Goal: Task Accomplishment & Management: Use online tool/utility

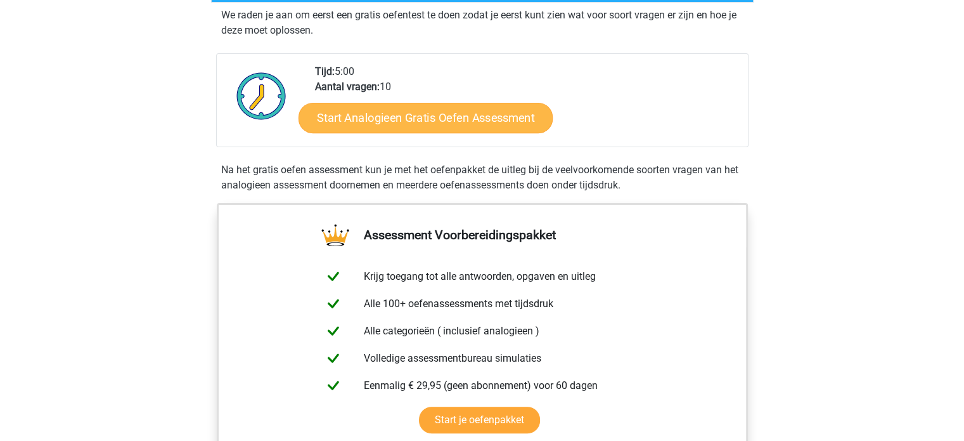
scroll to position [241, 0]
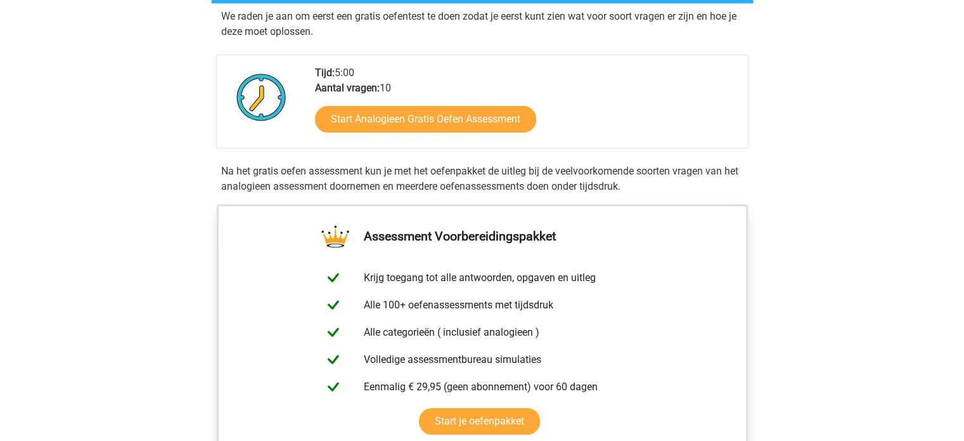
click at [444, 97] on div "Start Analogieen Gratis Oefen Assessment" at bounding box center [526, 122] width 423 height 52
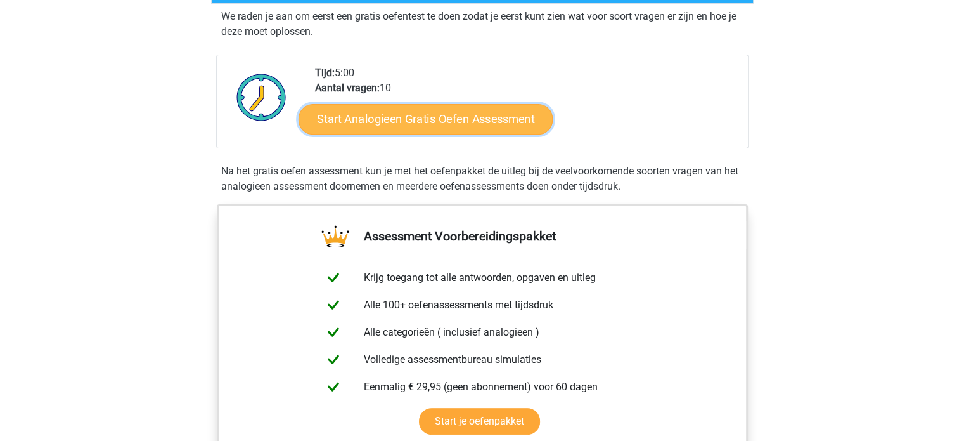
click at [441, 118] on link "Start Analogieen Gratis Oefen Assessment" at bounding box center [426, 118] width 254 height 30
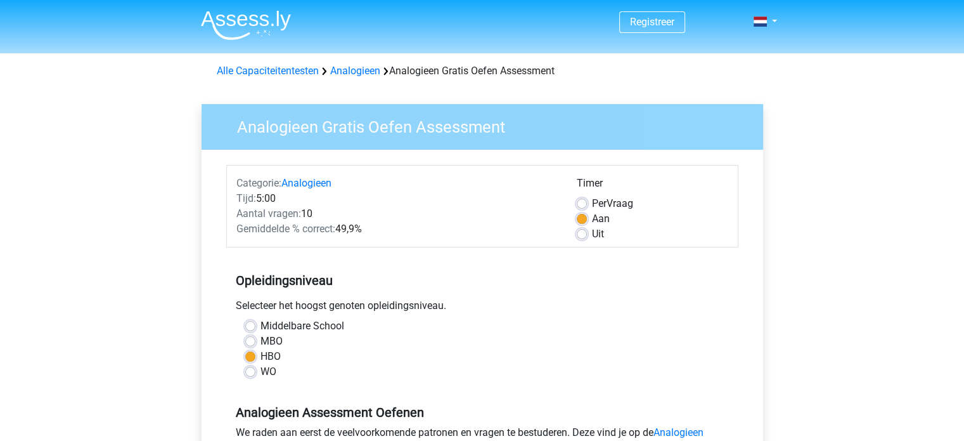
scroll to position [271, 0]
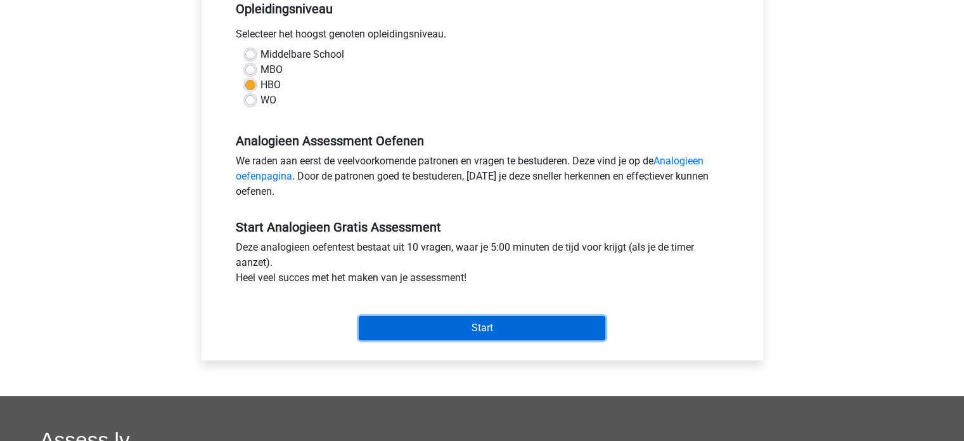
click at [423, 326] on input "Start" at bounding box center [482, 328] width 247 height 24
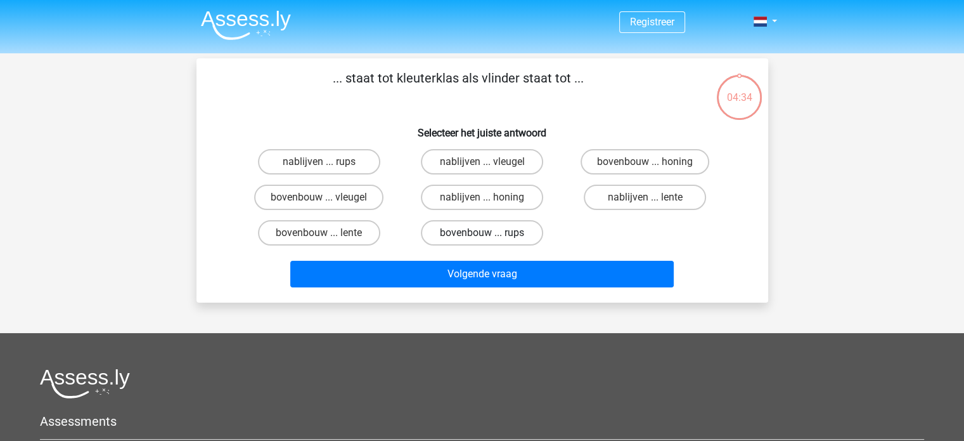
click at [473, 233] on label "bovenbouw ... rups" at bounding box center [482, 232] width 122 height 25
click at [482, 233] on input "bovenbouw ... rups" at bounding box center [486, 237] width 8 height 8
radio input "true"
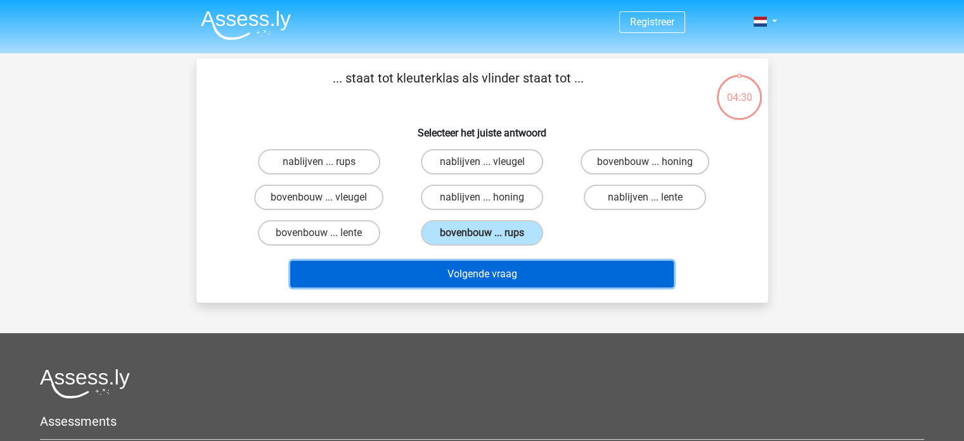
click at [479, 269] on button "Volgende vraag" at bounding box center [481, 274] width 383 height 27
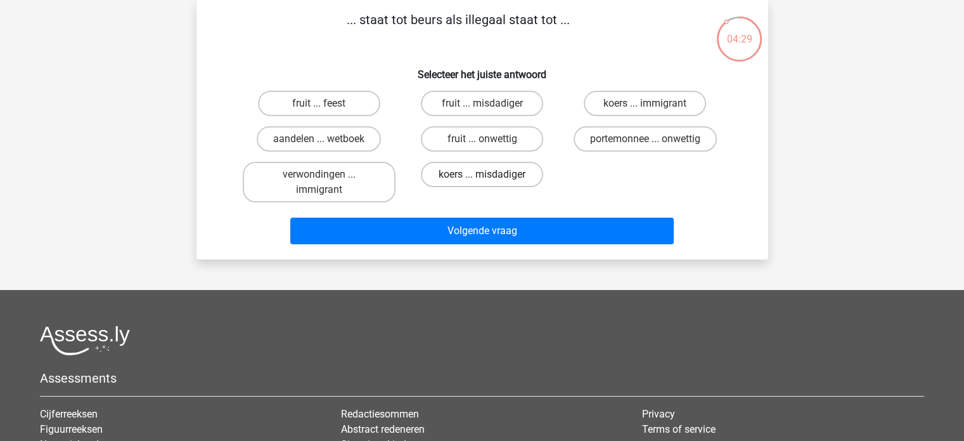
scroll to position [13, 0]
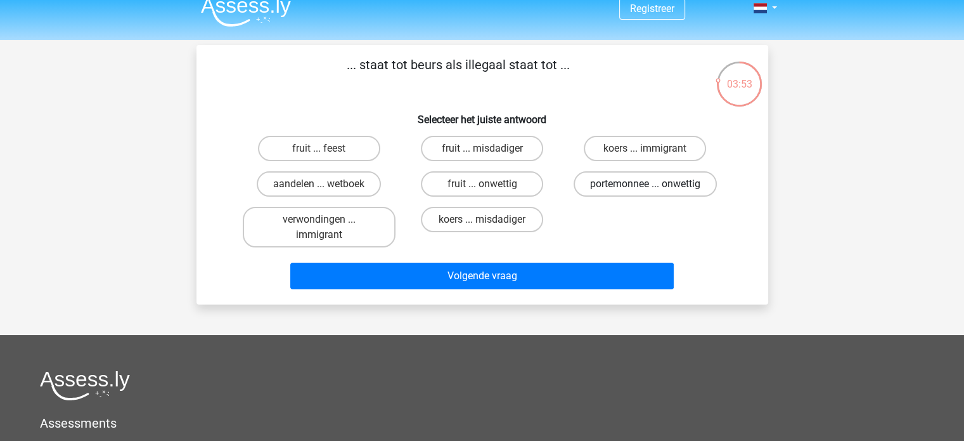
click at [617, 176] on label "portemonnee ... onwettig" at bounding box center [645, 183] width 143 height 25
click at [645, 184] on input "portemonnee ... onwettig" at bounding box center [649, 188] width 8 height 8
radio input "true"
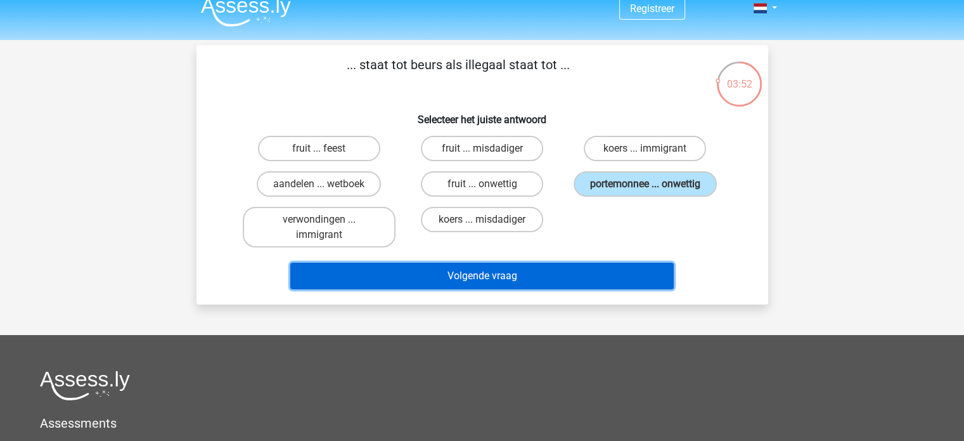
click at [457, 276] on button "Volgende vraag" at bounding box center [481, 275] width 383 height 27
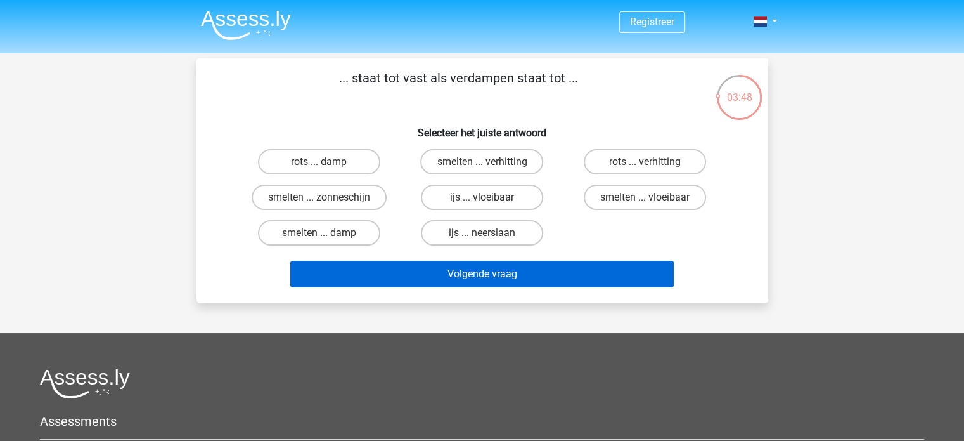
scroll to position [0, 0]
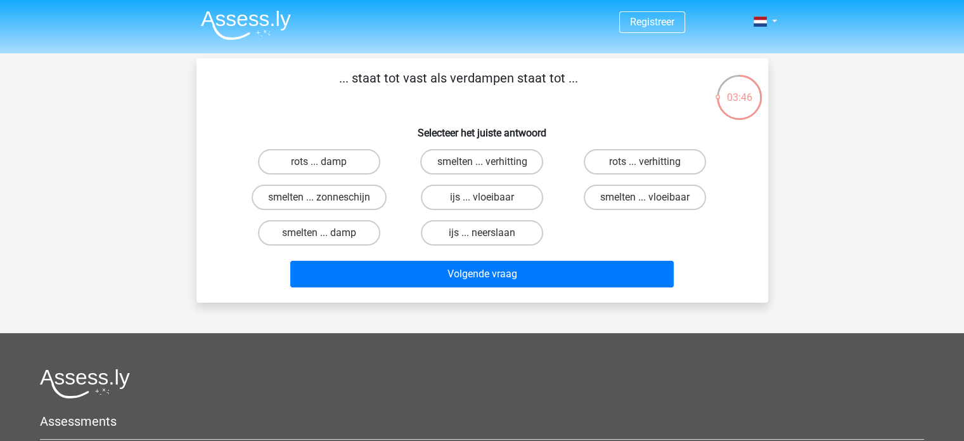
drag, startPoint x: 356, startPoint y: 78, endPoint x: 577, endPoint y: 77, distance: 221.2
click at [577, 77] on p "... staat tot vast als verdampen staat tot ..." at bounding box center [459, 87] width 484 height 38
click at [354, 127] on h6 "Selecteer het juiste antwoord" at bounding box center [482, 128] width 531 height 22
click at [641, 160] on label "rots ... verhitting" at bounding box center [645, 161] width 122 height 25
click at [645, 162] on input "rots ... verhitting" at bounding box center [649, 166] width 8 height 8
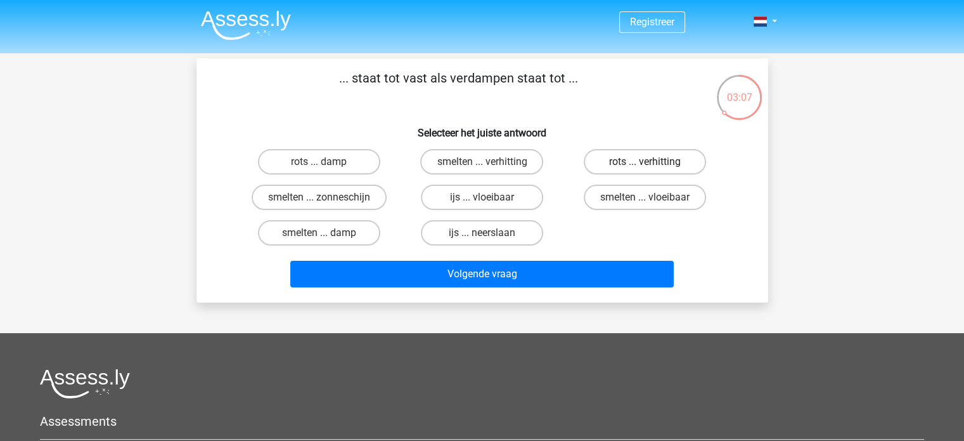
radio input "true"
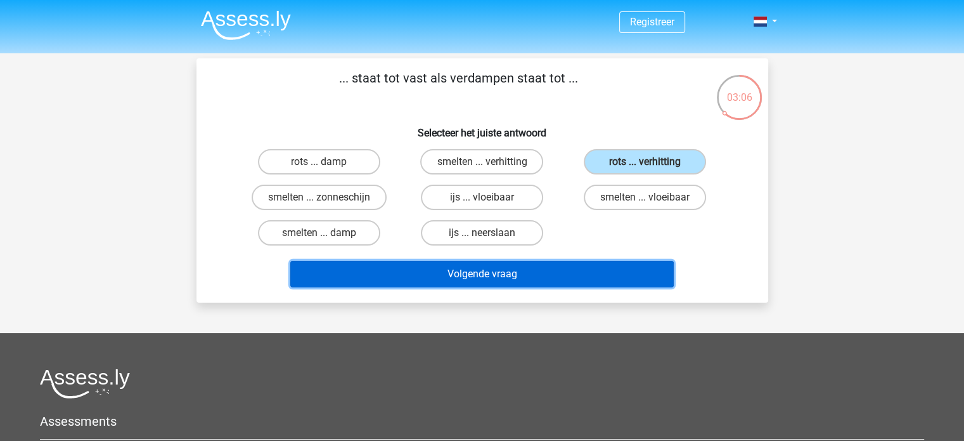
click at [524, 266] on button "Volgende vraag" at bounding box center [481, 274] width 383 height 27
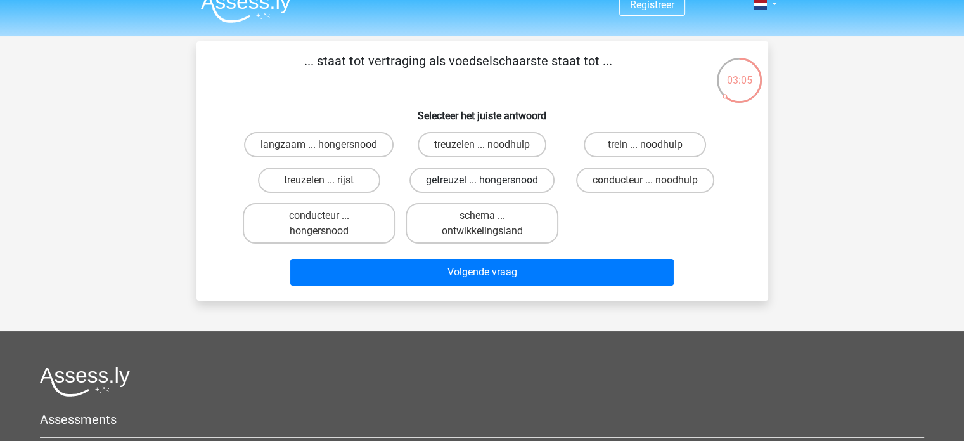
scroll to position [16, 0]
click at [532, 184] on label "getreuzel ... hongersnood" at bounding box center [481, 180] width 145 height 25
click at [490, 184] on input "getreuzel ... hongersnood" at bounding box center [486, 185] width 8 height 8
radio input "true"
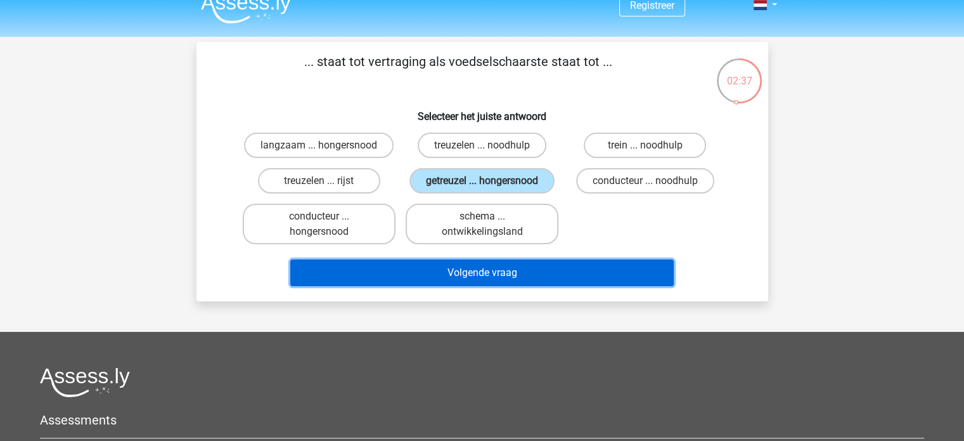
click at [490, 264] on button "Volgende vraag" at bounding box center [481, 272] width 383 height 27
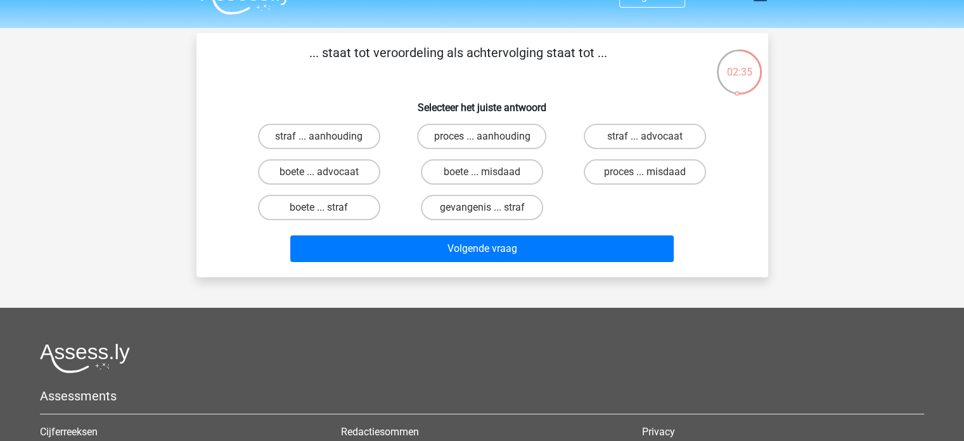
scroll to position [20, 0]
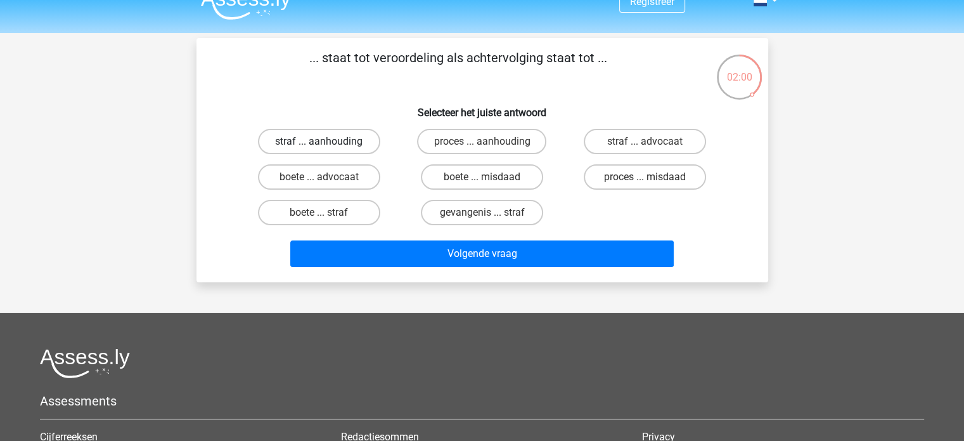
click at [322, 135] on label "straf ... aanhouding" at bounding box center [319, 141] width 122 height 25
click at [322, 141] on input "straf ... aanhouding" at bounding box center [323, 145] width 8 height 8
radio input "true"
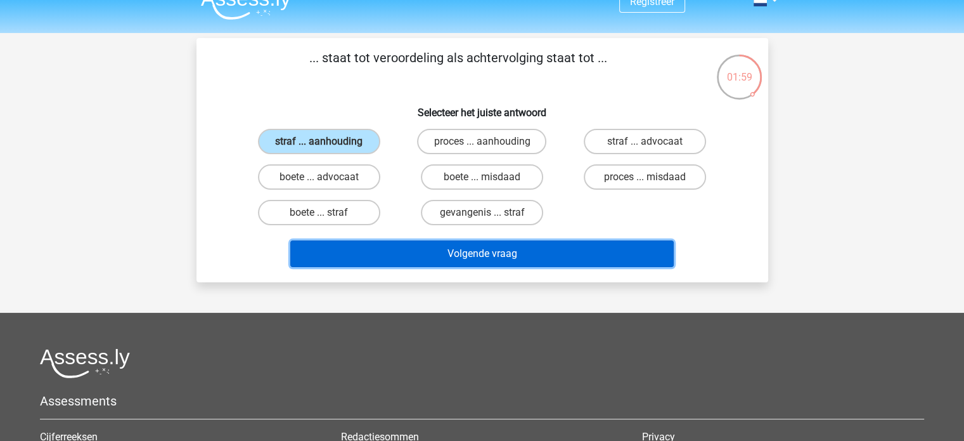
click at [448, 248] on button "Volgende vraag" at bounding box center [481, 253] width 383 height 27
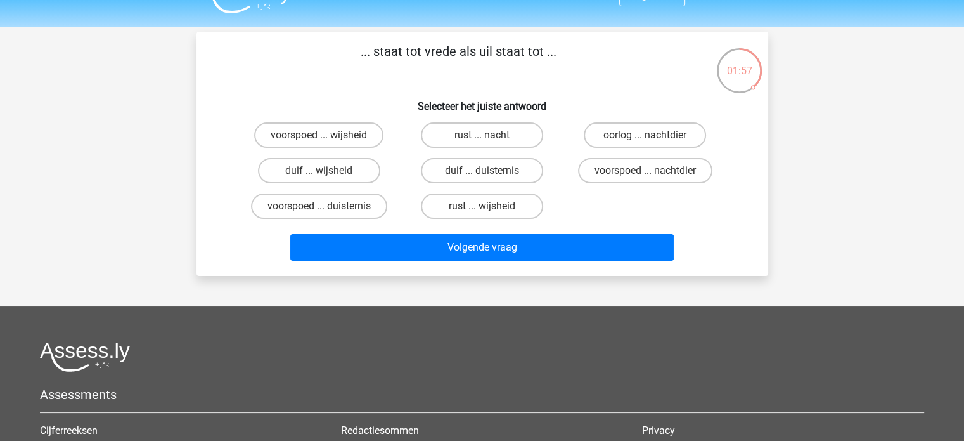
scroll to position [18, 0]
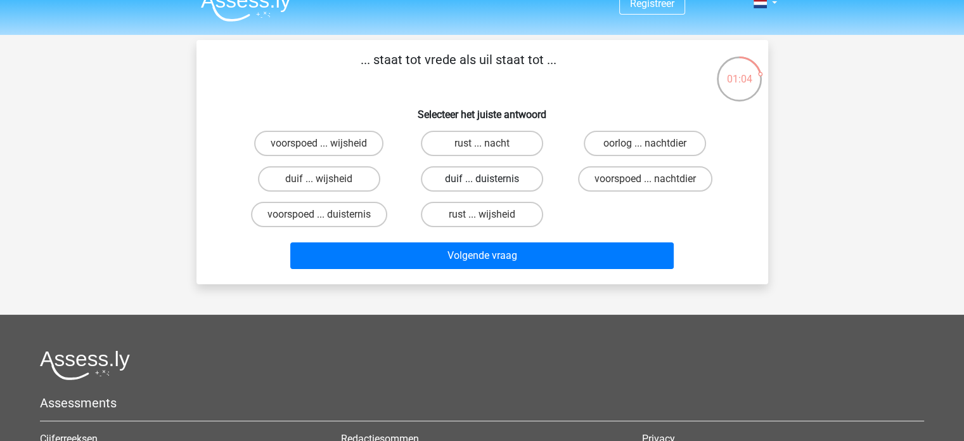
click at [470, 176] on label "duif ... duisternis" at bounding box center [482, 178] width 122 height 25
click at [482, 179] on input "duif ... duisternis" at bounding box center [486, 183] width 8 height 8
radio input "true"
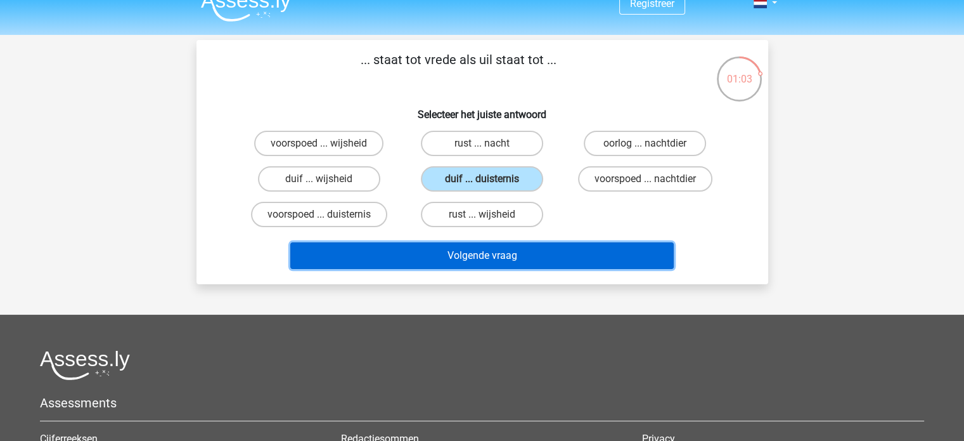
click at [468, 253] on button "Volgende vraag" at bounding box center [481, 255] width 383 height 27
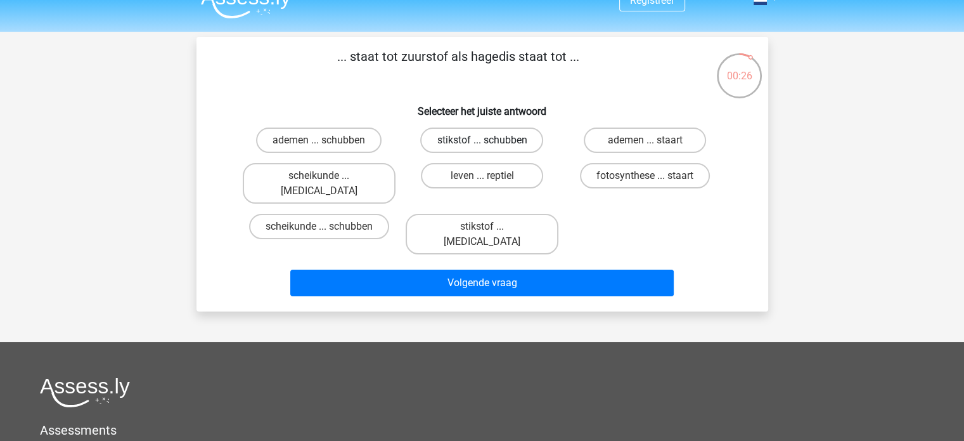
scroll to position [0, 0]
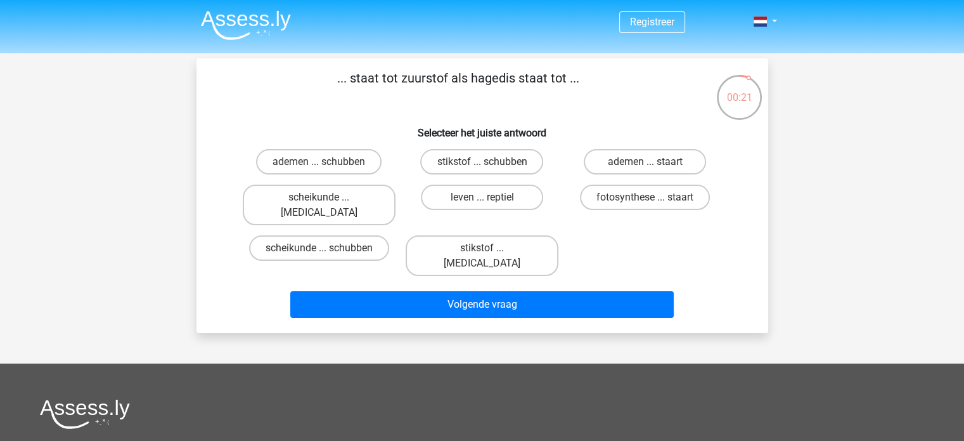
drag, startPoint x: 355, startPoint y: 74, endPoint x: 563, endPoint y: 108, distance: 210.7
click at [563, 108] on div "... staat tot zuurstof als hagedis staat tot ... Selecteer het juiste antwoord …" at bounding box center [483, 195] width 562 height 254
click at [505, 235] on label "stikstof ... krokodil" at bounding box center [482, 255] width 153 height 41
click at [490, 248] on input "stikstof ... krokodil" at bounding box center [486, 252] width 8 height 8
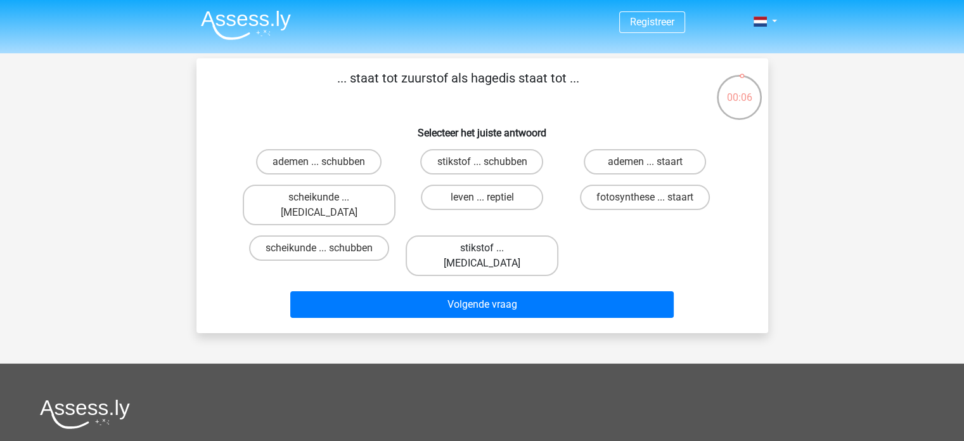
radio input "true"
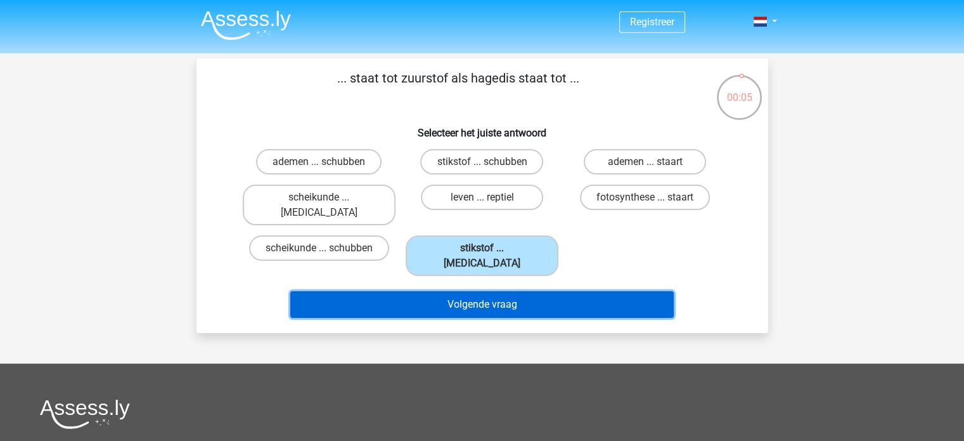
click at [490, 291] on button "Volgende vraag" at bounding box center [481, 304] width 383 height 27
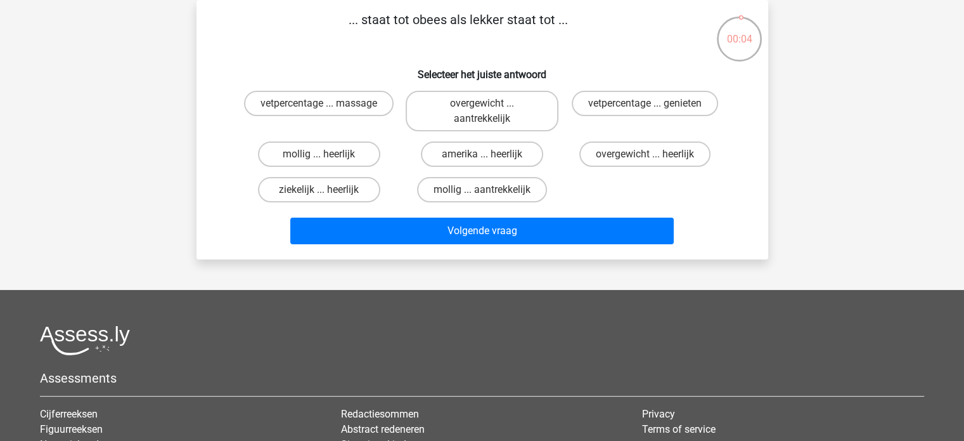
scroll to position [22, 0]
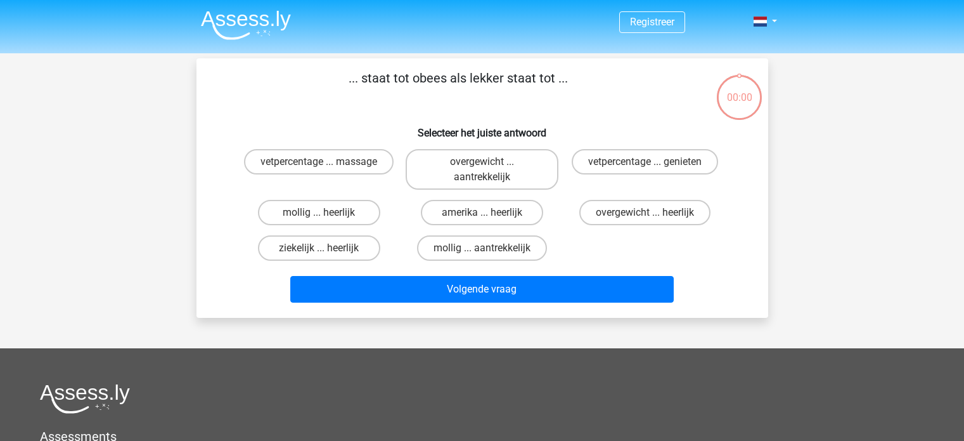
scroll to position [22, 0]
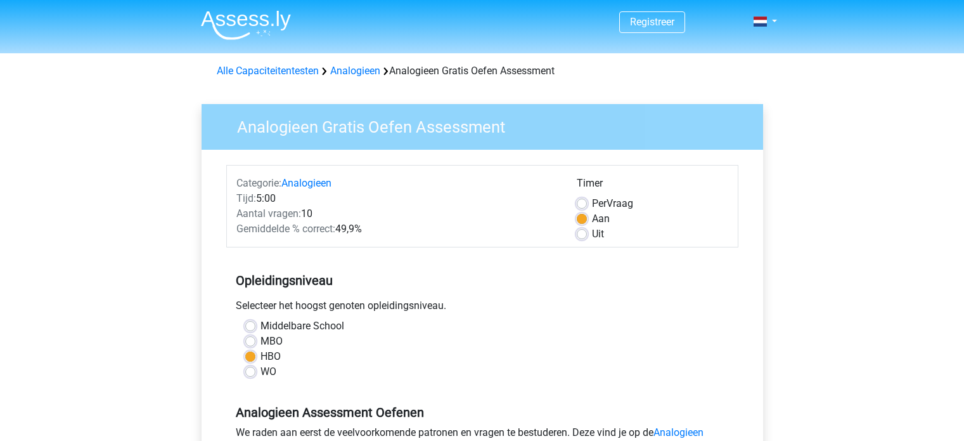
scroll to position [271, 0]
